Goal: Find specific page/section: Find specific page/section

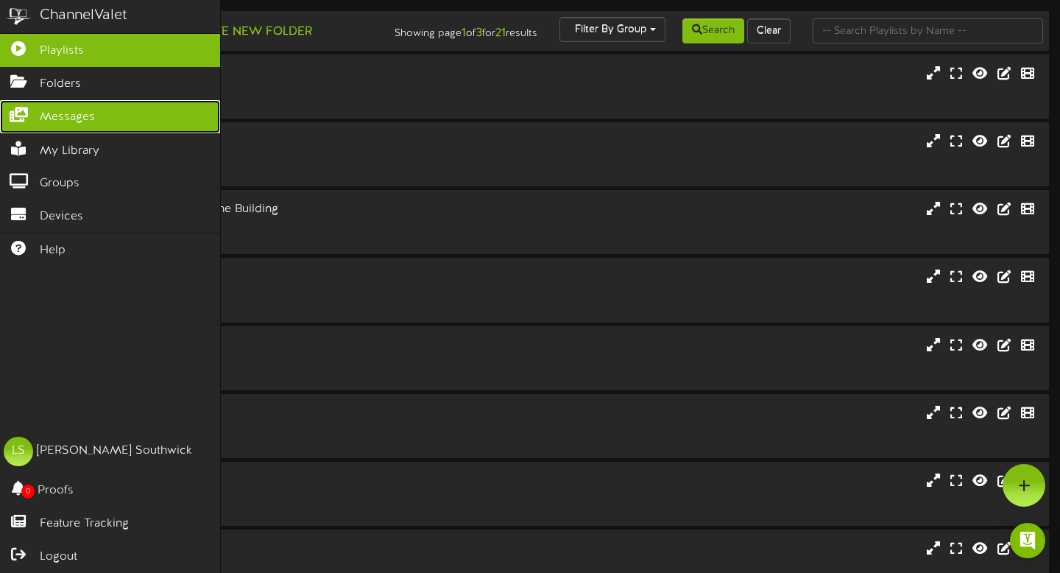
click at [73, 121] on span "Messages" at bounding box center [67, 117] width 55 height 17
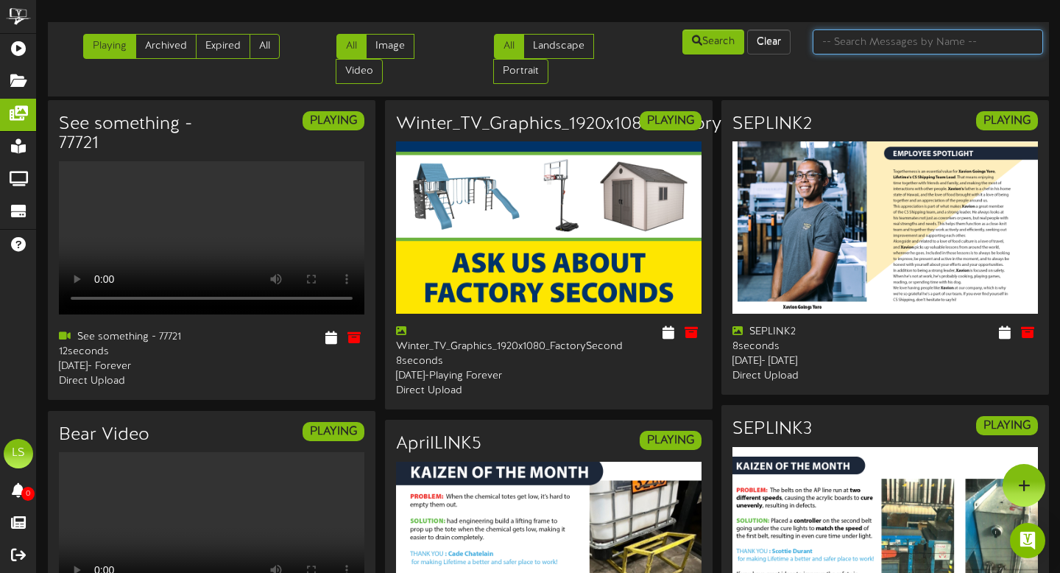
click at [870, 43] on input "text" at bounding box center [928, 41] width 231 height 25
type input "Holiday"
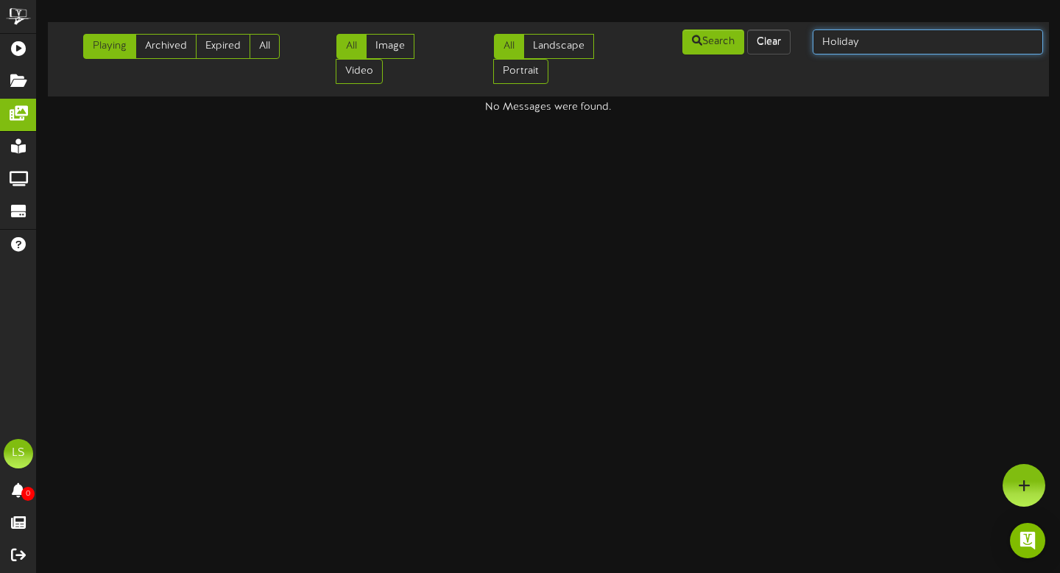
drag, startPoint x: 869, startPoint y: 45, endPoint x: 811, endPoint y: 36, distance: 58.8
click at [811, 36] on div "Holiday" at bounding box center [928, 42] width 253 height 28
type input "deals"
